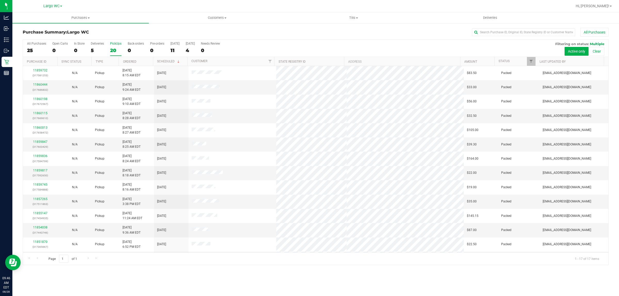
click at [112, 46] on label "PickUps 20" at bounding box center [115, 49] width 11 height 14
click at [0, 0] on input "PickUps 20" at bounding box center [0, 0] width 0 height 0
click at [117, 48] on div "17" at bounding box center [115, 50] width 11 height 6
click at [0, 0] on input "PickUps 17" at bounding box center [0, 0] width 0 height 0
click at [115, 46] on label "PickUps 17" at bounding box center [115, 49] width 11 height 14
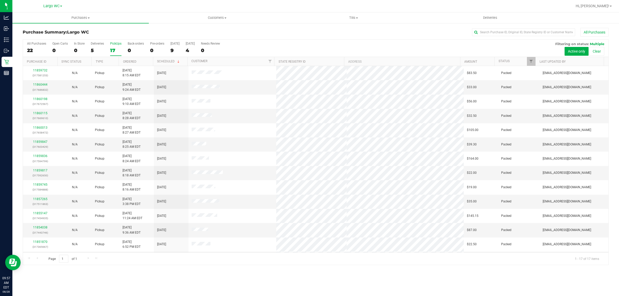
click at [0, 0] on input "PickUps 17" at bounding box center [0, 0] width 0 height 0
click at [123, 31] on h3 "Purchase Summary: [GEOGRAPHIC_DATA]" at bounding box center [120, 32] width 195 height 5
click at [112, 46] on label "PickUps 17" at bounding box center [115, 49] width 11 height 14
click at [0, 0] on input "PickUps 17" at bounding box center [0, 0] width 0 height 0
click at [81, 50] on div "0" at bounding box center [79, 50] width 11 height 6
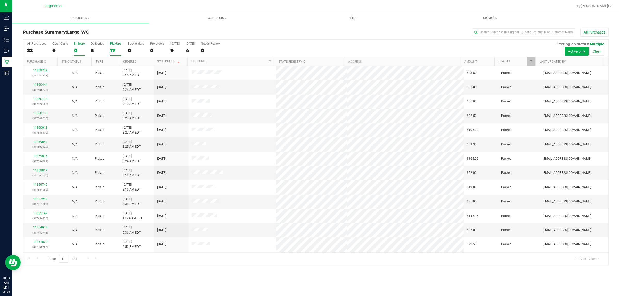
click at [0, 0] on input "In Store 0" at bounding box center [0, 0] width 0 height 0
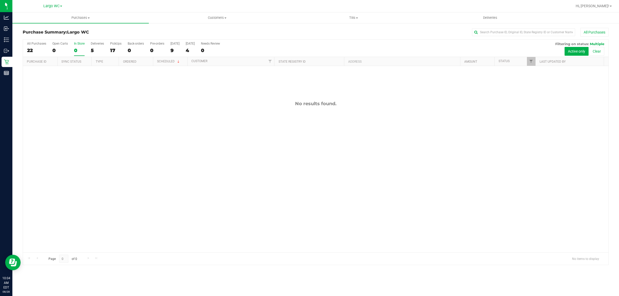
click at [81, 48] on div "0" at bounding box center [79, 50] width 11 height 6
click at [0, 0] on input "In Store 0" at bounding box center [0, 0] width 0 height 0
click at [81, 48] on div "0" at bounding box center [79, 50] width 11 height 6
click at [0, 0] on input "In Store 0" at bounding box center [0, 0] width 0 height 0
click at [81, 48] on div "0" at bounding box center [79, 50] width 11 height 6
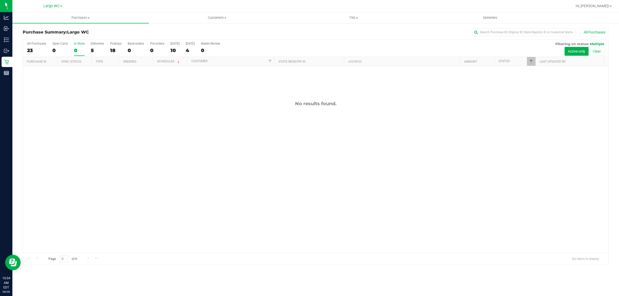
click at [0, 0] on input "In Store 0" at bounding box center [0, 0] width 0 height 0
click at [81, 52] on div "1" at bounding box center [79, 50] width 11 height 6
click at [0, 0] on input "In Store 1" at bounding box center [0, 0] width 0 height 0
click at [79, 42] on div "In Store" at bounding box center [79, 44] width 11 height 4
click at [0, 0] on input "In Store 1" at bounding box center [0, 0] width 0 height 0
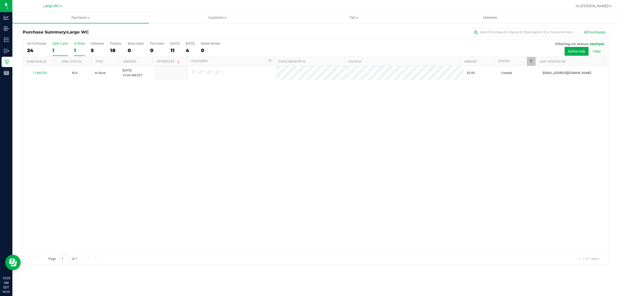
click at [59, 49] on div "1" at bounding box center [59, 50] width 15 height 6
click at [0, 0] on input "Open Carts 1" at bounding box center [0, 0] width 0 height 0
click at [78, 46] on label "In Store 1" at bounding box center [79, 49] width 11 height 14
click at [0, 0] on input "In Store 1" at bounding box center [0, 0] width 0 height 0
click at [78, 43] on div "In Store" at bounding box center [79, 44] width 11 height 4
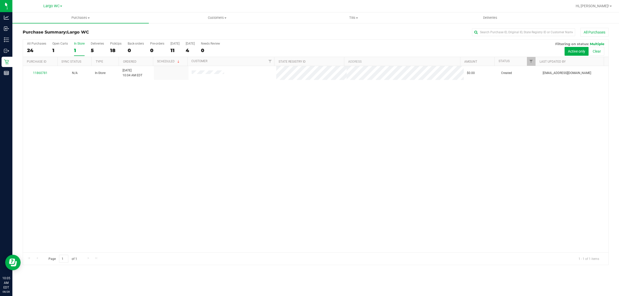
click at [0, 0] on input "In Store 1" at bounding box center [0, 0] width 0 height 0
click at [78, 38] on div "Purchase Summary: [GEOGRAPHIC_DATA] All Purchases" at bounding box center [316, 33] width 586 height 11
click at [80, 48] on div "1" at bounding box center [79, 50] width 11 height 6
click at [0, 0] on input "In Store 1" at bounding box center [0, 0] width 0 height 0
drag, startPoint x: 155, startPoint y: 197, endPoint x: 123, endPoint y: 93, distance: 108.8
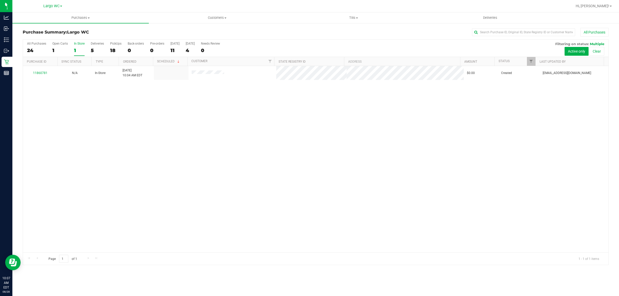
click at [154, 195] on div "11860781 N/A In-Store [DATE] 10:04 AM EDT $0.00 Created [EMAIL_ADDRESS][DOMAIN_…" at bounding box center [315, 159] width 585 height 186
click at [120, 46] on label "PickUps 18" at bounding box center [115, 49] width 11 height 14
click at [0, 0] on input "PickUps 18" at bounding box center [0, 0] width 0 height 0
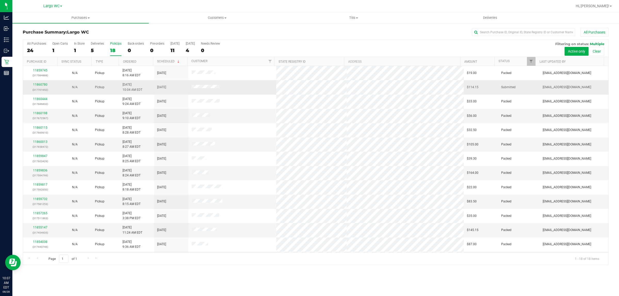
drag, startPoint x: 179, startPoint y: 86, endPoint x: 243, endPoint y: 88, distance: 64.2
click at [242, 88] on tr "11860780 (317701652) N/A Pickup [DATE] 10:04 AM EDT 8/28/2025 $114.15 Submitted…" at bounding box center [315, 87] width 585 height 14
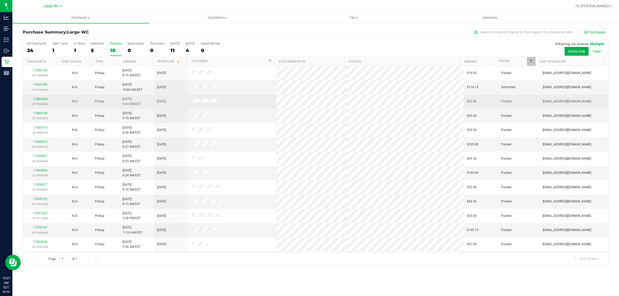
drag, startPoint x: 246, startPoint y: 88, endPoint x: 244, endPoint y: 99, distance: 12.1
click at [246, 89] on td at bounding box center [232, 87] width 88 height 14
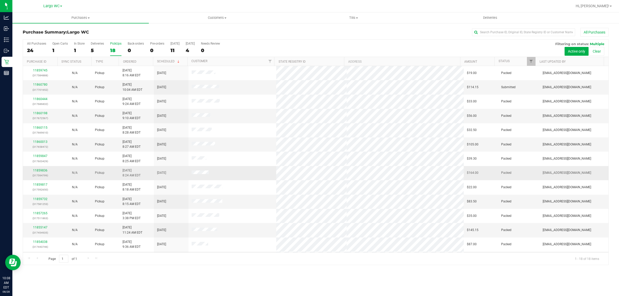
drag, startPoint x: 195, startPoint y: 177, endPoint x: 226, endPoint y: 175, distance: 30.7
click at [222, 175] on tr "11859836 (317594799) N/A Pickup [DATE] 8:24 AM EDT 8/28/2025 $164.00 Packed [EM…" at bounding box center [315, 173] width 585 height 14
click at [226, 175] on td at bounding box center [232, 173] width 88 height 14
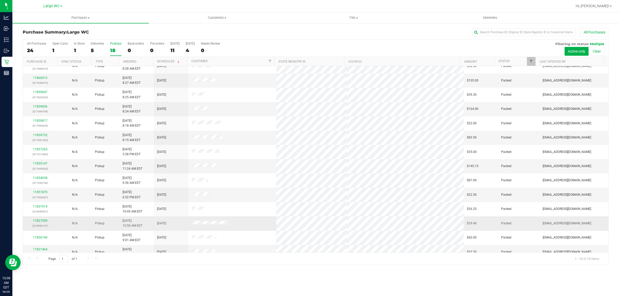
scroll to position [64, 0]
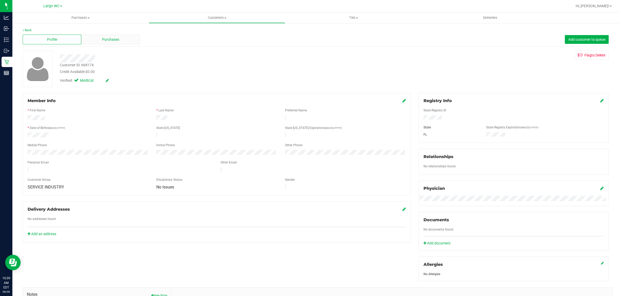
click at [109, 37] on span "Purchases" at bounding box center [110, 39] width 17 height 5
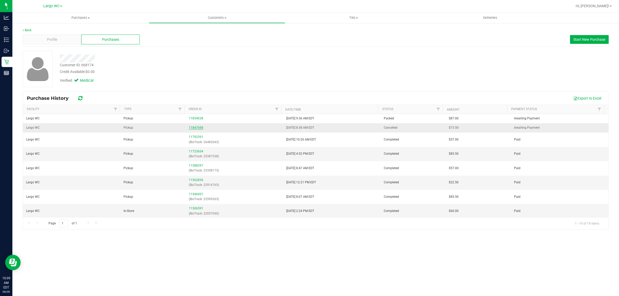
click at [201, 128] on link "11847698" at bounding box center [196, 128] width 14 height 4
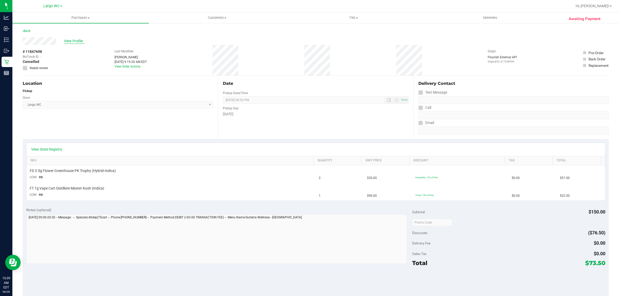
click at [76, 42] on span "View Profile" at bounding box center [74, 40] width 21 height 5
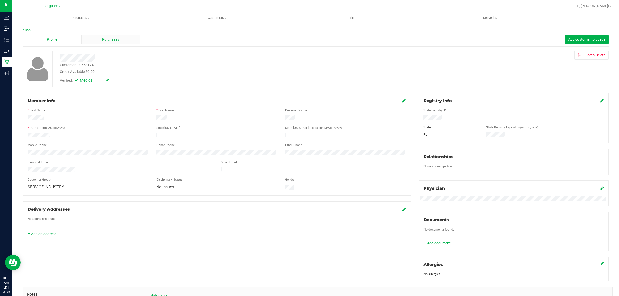
click at [101, 37] on div "Purchases" at bounding box center [110, 40] width 59 height 10
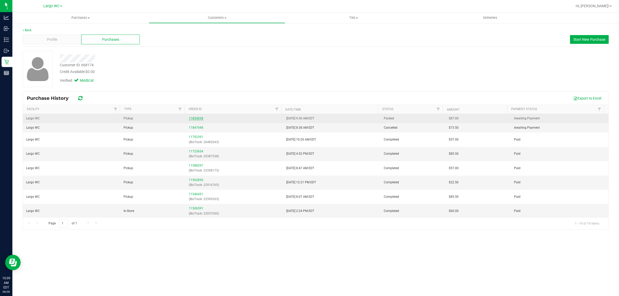
click at [193, 118] on link "11854038" at bounding box center [196, 119] width 14 height 4
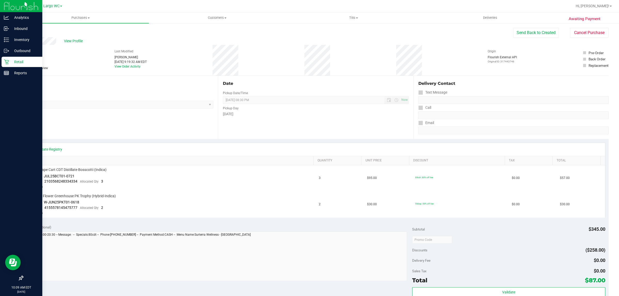
click at [6, 57] on div "Retail" at bounding box center [22, 62] width 41 height 10
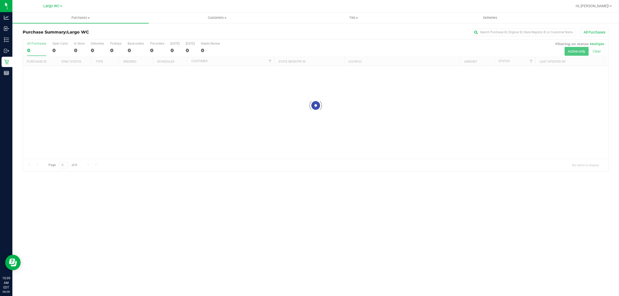
click at [100, 31] on h3 "Purchase Summary: [GEOGRAPHIC_DATA]" at bounding box center [120, 32] width 195 height 5
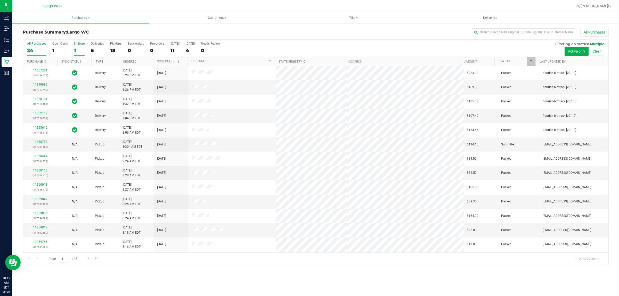
click at [84, 51] on div "All Purchases 24 Open Carts 1 In Store 1 Deliveries 5 PickUps 18 Back-orders 0 …" at bounding box center [315, 48] width 585 height 17
click at [78, 51] on div "1" at bounding box center [79, 50] width 11 height 6
click at [0, 0] on input "In Store 1" at bounding box center [0, 0] width 0 height 0
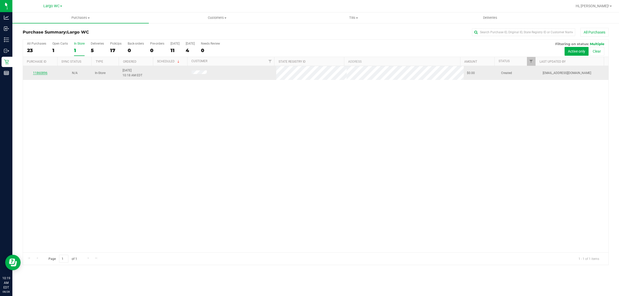
click at [42, 74] on link "11860896" at bounding box center [40, 73] width 14 height 4
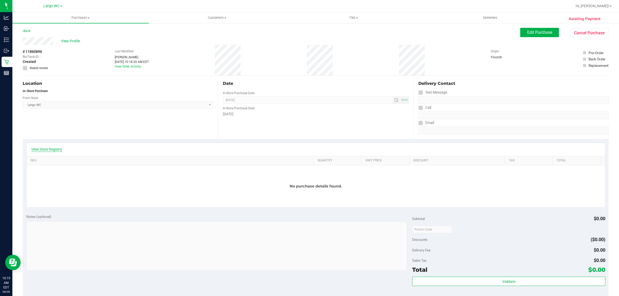
click at [54, 149] on link "View State Registry" at bounding box center [46, 149] width 31 height 5
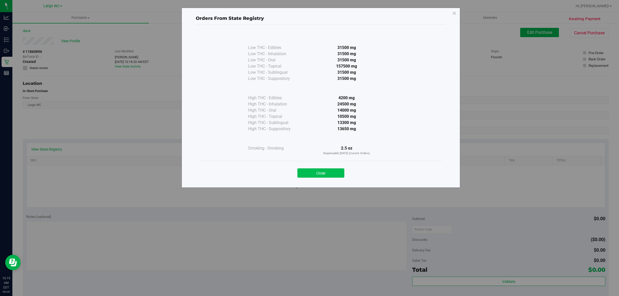
click at [316, 172] on button "Close" at bounding box center [320, 172] width 47 height 9
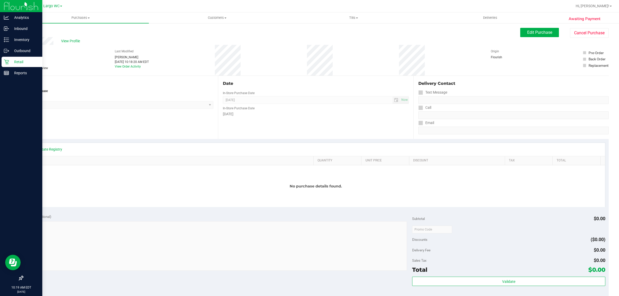
click at [3, 61] on div "Retail" at bounding box center [22, 62] width 41 height 10
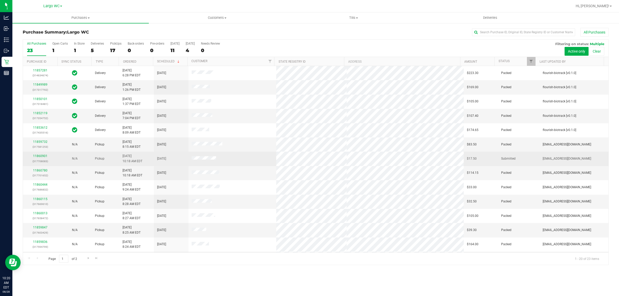
drag, startPoint x: 203, startPoint y: 157, endPoint x: 239, endPoint y: 157, distance: 35.8
click at [239, 157] on td at bounding box center [232, 159] width 88 height 14
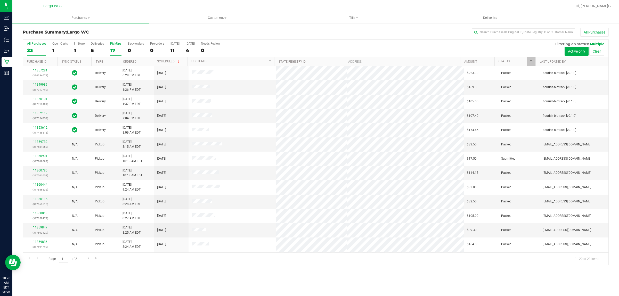
click at [112, 51] on div "17" at bounding box center [115, 50] width 11 height 6
click at [0, 0] on input "PickUps 17" at bounding box center [0, 0] width 0 height 0
click at [81, 47] on label "In Store 1" at bounding box center [79, 49] width 11 height 14
click at [0, 0] on input "In Store 1" at bounding box center [0, 0] width 0 height 0
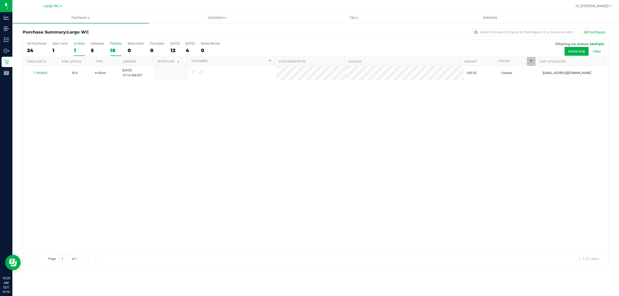
click at [113, 47] on label "PickUps 18" at bounding box center [115, 49] width 11 height 14
click at [0, 0] on input "PickUps 18" at bounding box center [0, 0] width 0 height 0
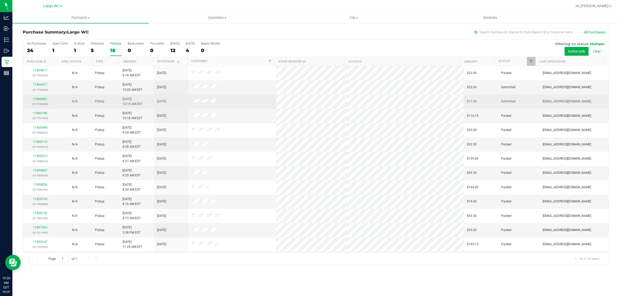
drag, startPoint x: 158, startPoint y: 83, endPoint x: 173, endPoint y: 98, distance: 21.5
click at [172, 96] on tbody "11859817 (317592650) N/A Pickup [DATE] 8:18 AM EDT 8/28/2025 $22.00 Packed [EMA…" at bounding box center [315, 194] width 585 height 257
click at [173, 98] on td "[DATE]" at bounding box center [171, 102] width 35 height 14
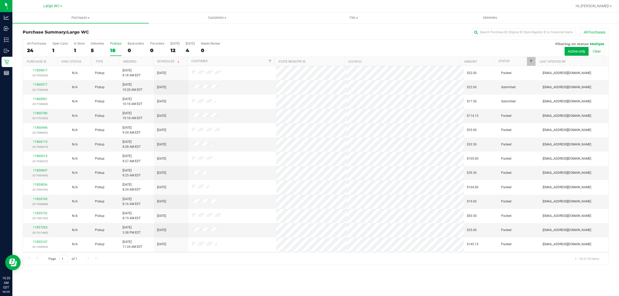
click at [120, 47] on label "PickUps 18" at bounding box center [115, 49] width 11 height 14
click at [0, 0] on input "PickUps 18" at bounding box center [0, 0] width 0 height 0
click at [80, 46] on label "In Store 1" at bounding box center [79, 49] width 11 height 14
click at [0, 0] on input "In Store 1" at bounding box center [0, 0] width 0 height 0
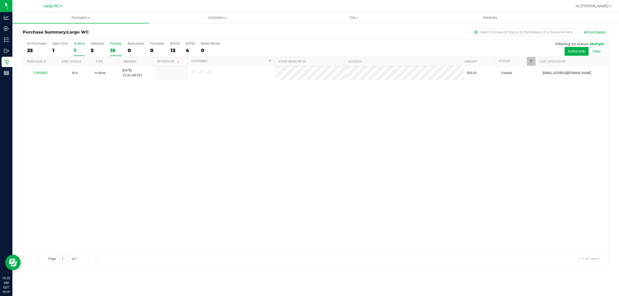
click at [111, 45] on div "PickUps" at bounding box center [115, 44] width 11 height 4
click at [0, 0] on input "PickUps 19" at bounding box center [0, 0] width 0 height 0
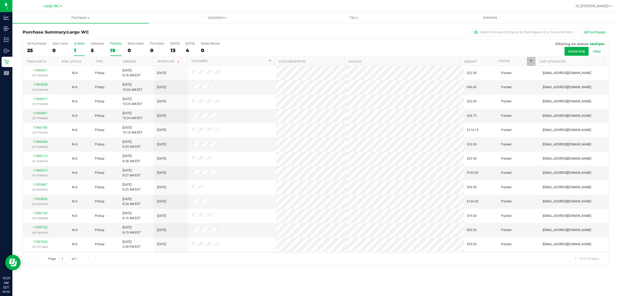
click at [74, 50] on div "1" at bounding box center [79, 50] width 11 height 6
click at [0, 0] on input "In Store 1" at bounding box center [0, 0] width 0 height 0
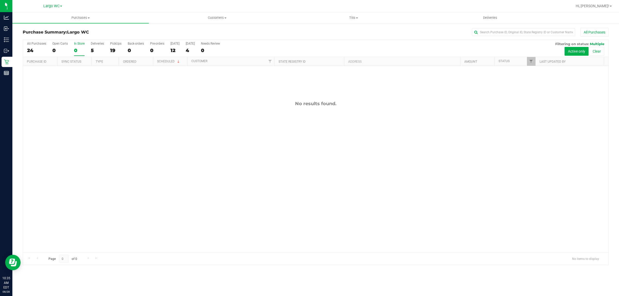
click at [98, 59] on th "Type" at bounding box center [104, 61] width 27 height 9
click at [111, 63] on th "Type" at bounding box center [104, 61] width 27 height 9
click at [112, 62] on th "Type" at bounding box center [104, 61] width 27 height 9
click at [116, 48] on div at bounding box center [315, 152] width 585 height 225
click at [117, 49] on div "19" at bounding box center [115, 50] width 11 height 6
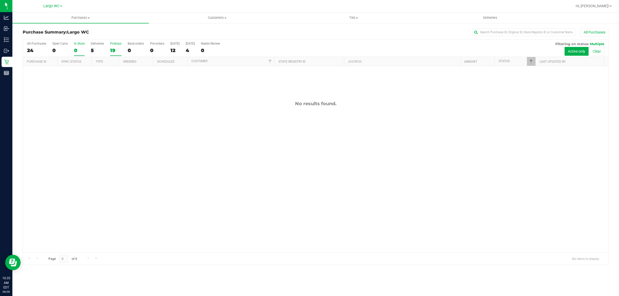
click at [0, 0] on input "PickUps 19" at bounding box center [0, 0] width 0 height 0
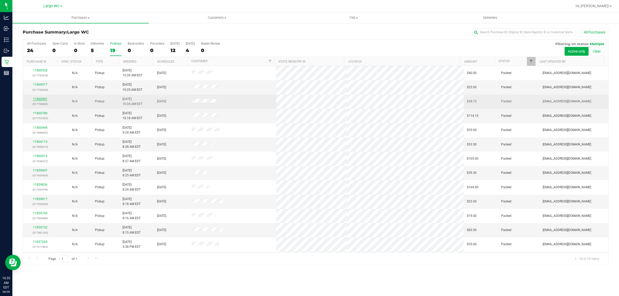
click at [42, 101] on link "11860901" at bounding box center [40, 99] width 14 height 4
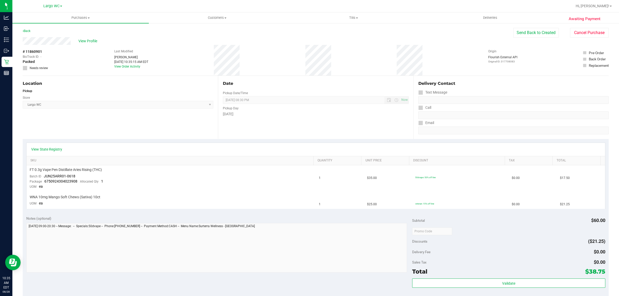
click at [13, 65] on div "Awaiting Payment Back Send Back to Created Cancel Purchase View Profile # 11860…" at bounding box center [315, 229] width 606 height 413
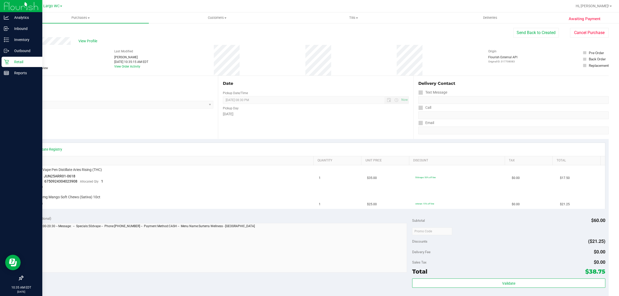
click at [8, 60] on icon at bounding box center [6, 61] width 5 height 5
